Goal: Use online tool/utility: Use online tool/utility

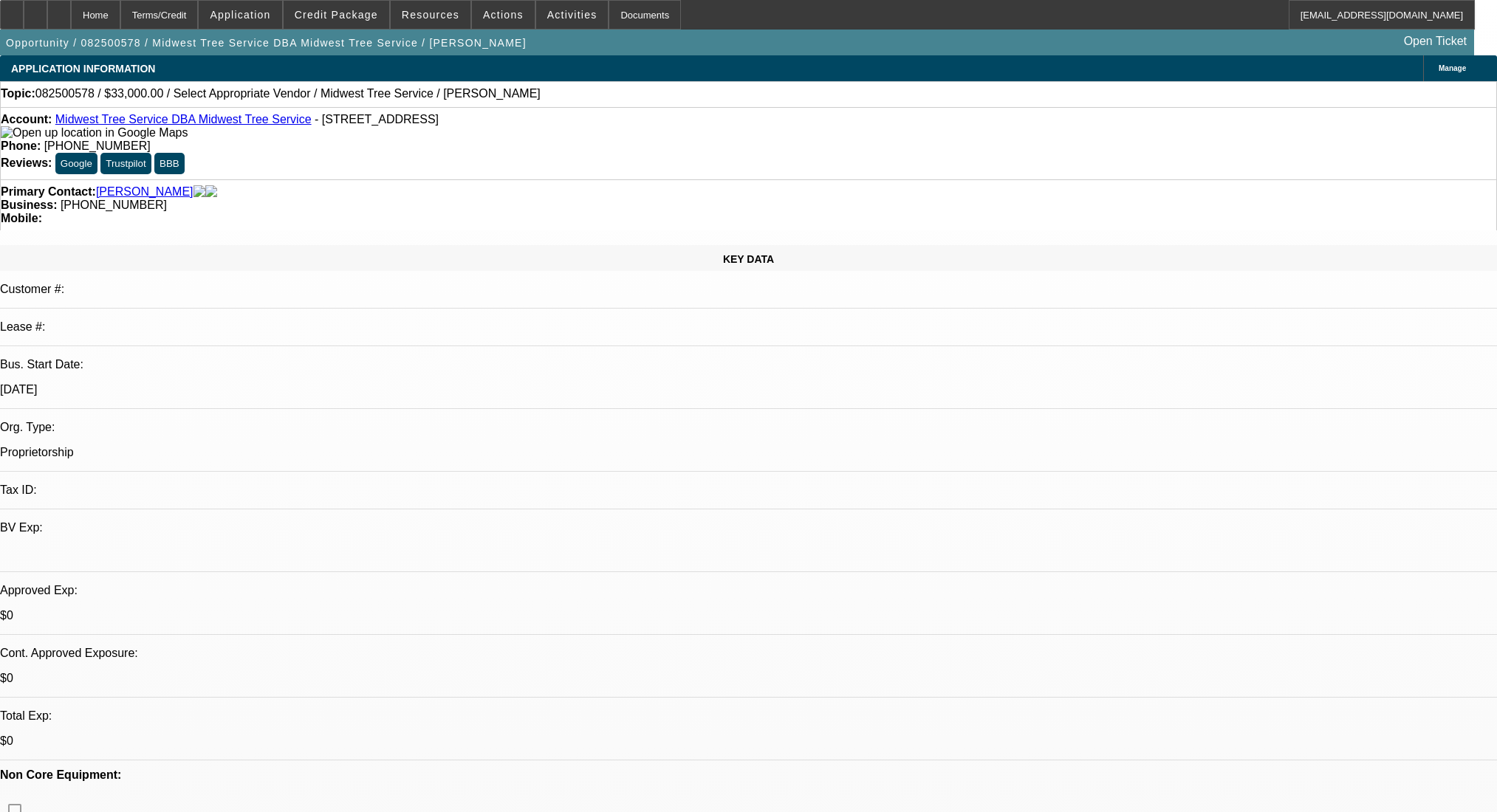
select select "0"
select select "2"
select select "0.1"
select select "4"
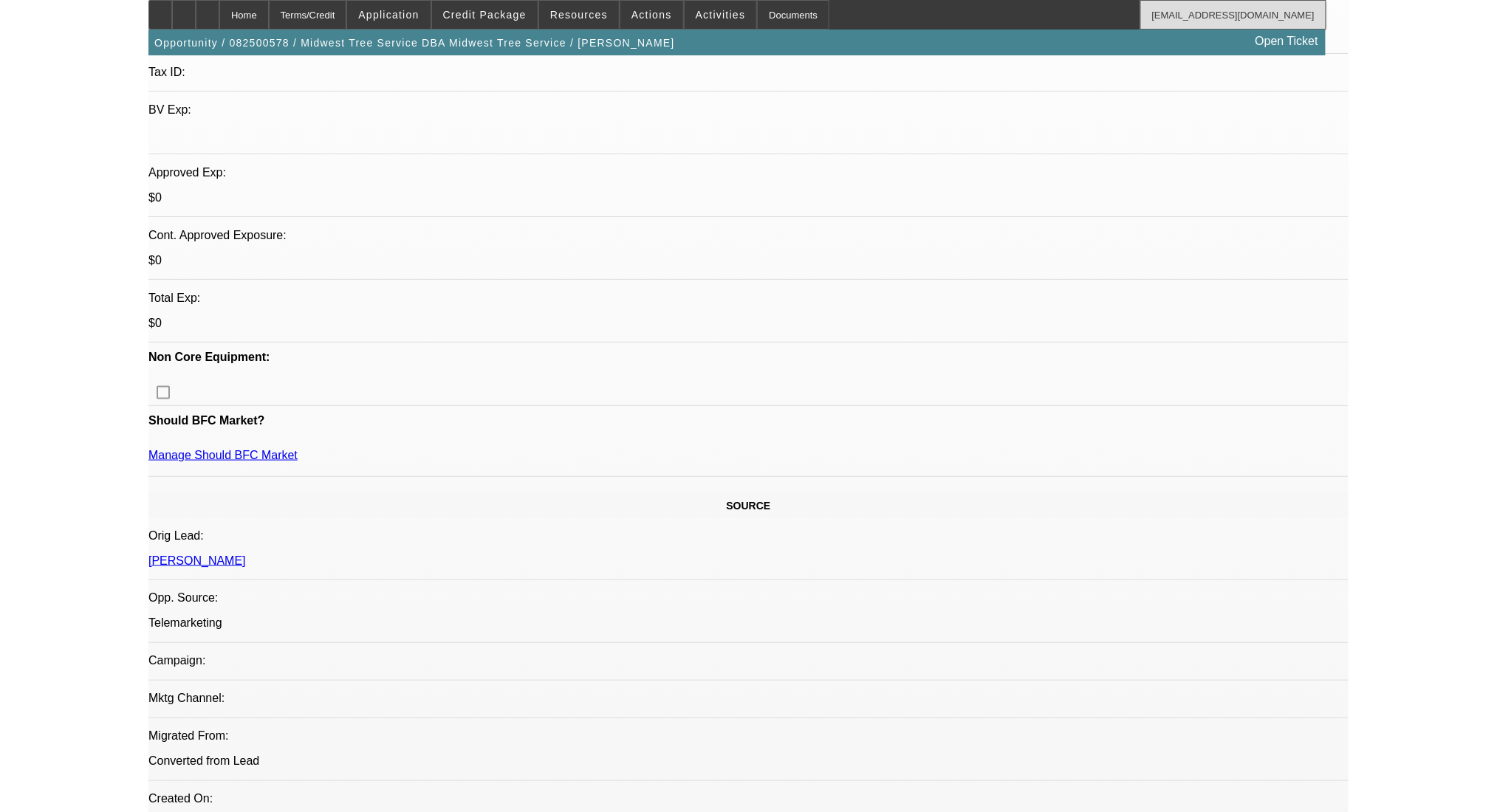
scroll to position [394, 0]
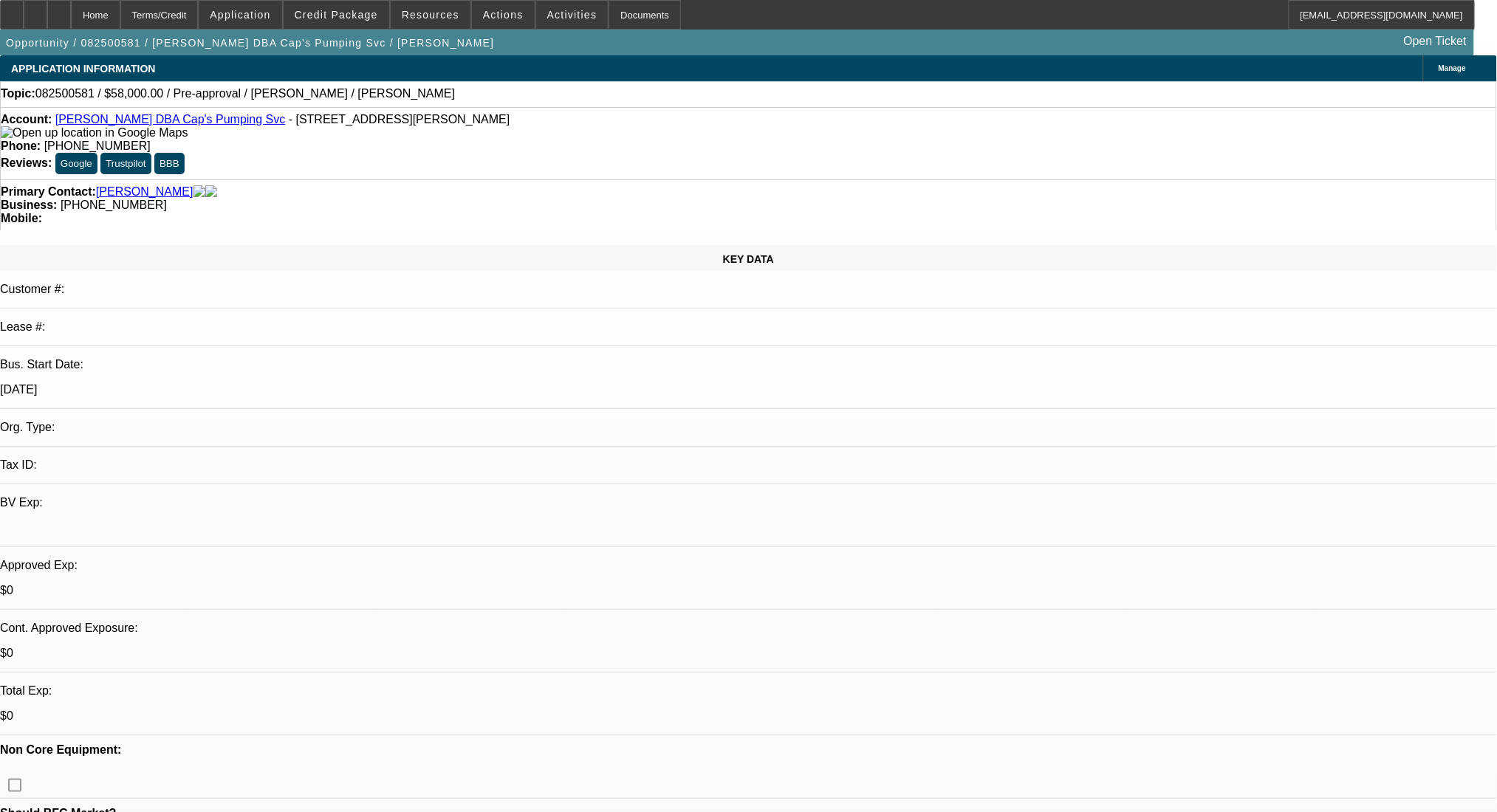
select select "0"
select select "2"
select select "0.1"
select select "4"
